Goal: Task Accomplishment & Management: Use online tool/utility

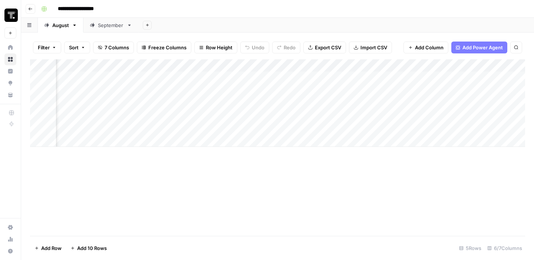
scroll to position [0, 82]
click at [474, 65] on div "Add Column" at bounding box center [277, 103] width 495 height 88
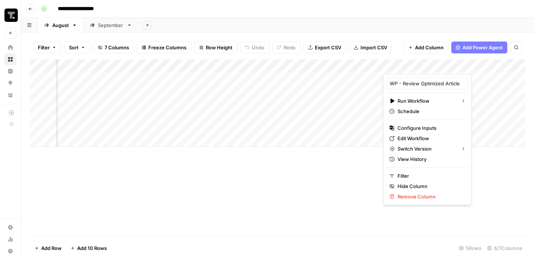
click at [326, 174] on div "Add Column" at bounding box center [277, 147] width 495 height 177
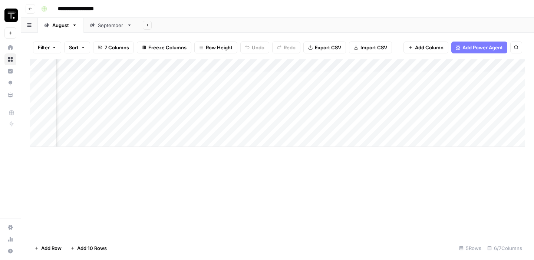
click at [472, 65] on div "Add Column" at bounding box center [277, 103] width 495 height 88
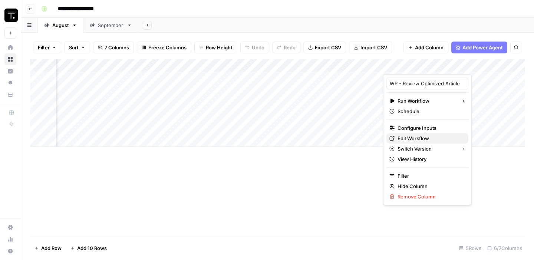
click at [407, 135] on span "Edit Workflow" at bounding box center [430, 138] width 65 height 7
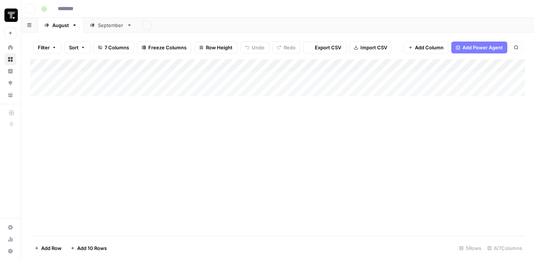
type input "**********"
click at [367, 127] on div "Add Column" at bounding box center [277, 103] width 495 height 88
click at [385, 130] on div "Add Column" at bounding box center [277, 103] width 495 height 88
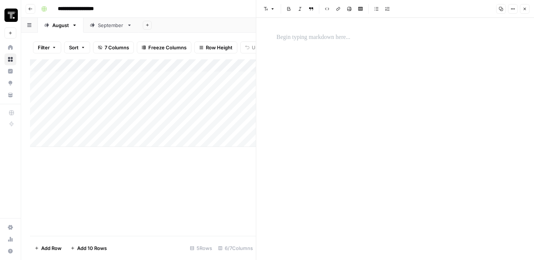
click at [363, 62] on div at bounding box center [395, 139] width 246 height 242
click at [342, 30] on div at bounding box center [395, 38] width 246 height 16
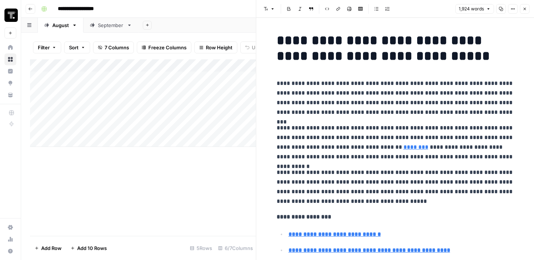
scroll to position [2439, 0]
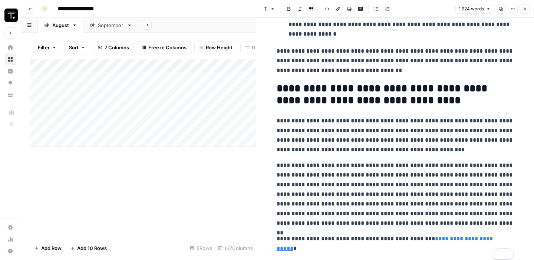
click at [527, 10] on button "Close" at bounding box center [525, 9] width 10 height 10
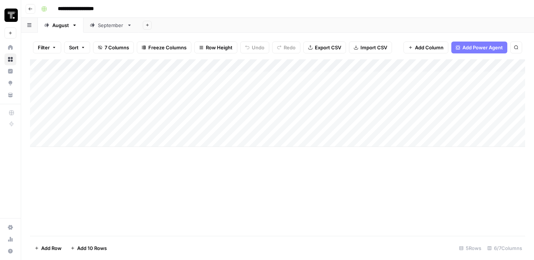
click at [345, 197] on div "Add Column" at bounding box center [277, 147] width 495 height 177
